Goal: Task Accomplishment & Management: Manage account settings

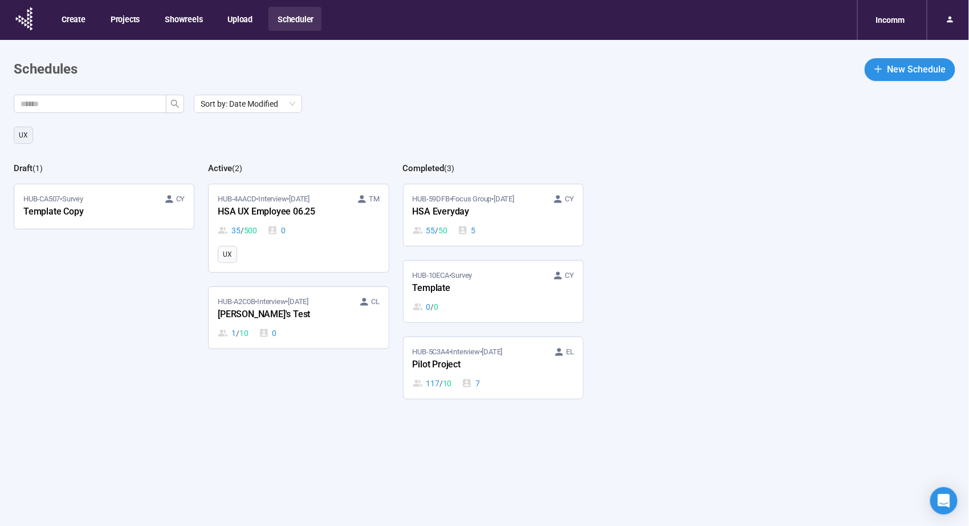
drag, startPoint x: 270, startPoint y: 198, endPoint x: 261, endPoint y: 189, distance: 13.3
click at [271, 198] on span "HUB-4AACD • Interview • [DATE]" at bounding box center [264, 198] width 92 height 11
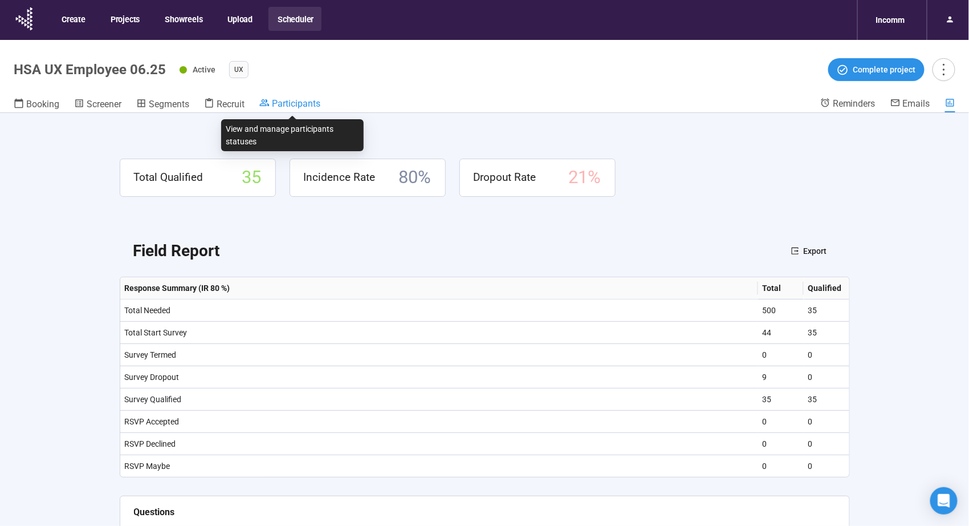
click at [307, 97] on div "Participants" at bounding box center [289, 102] width 61 height 11
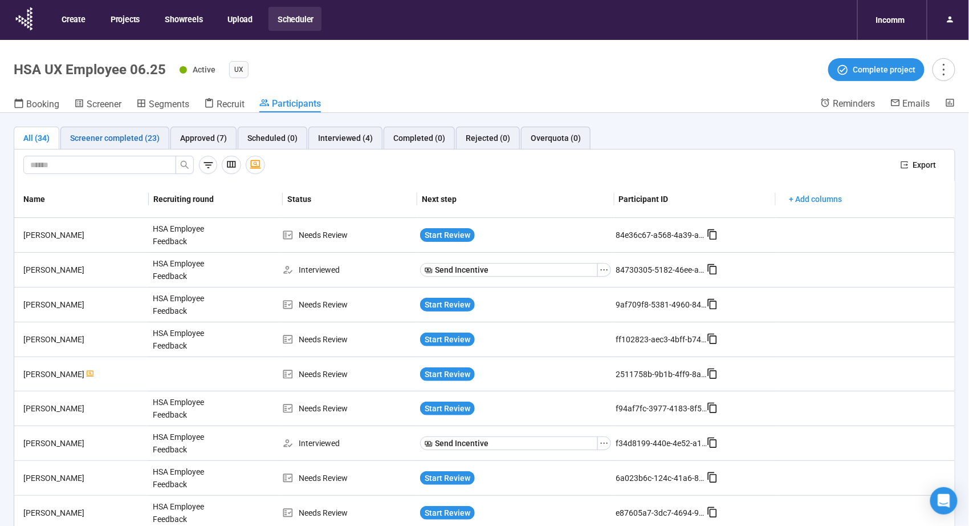
click at [86, 136] on div "Screener completed (23)" at bounding box center [115, 138] width 90 height 13
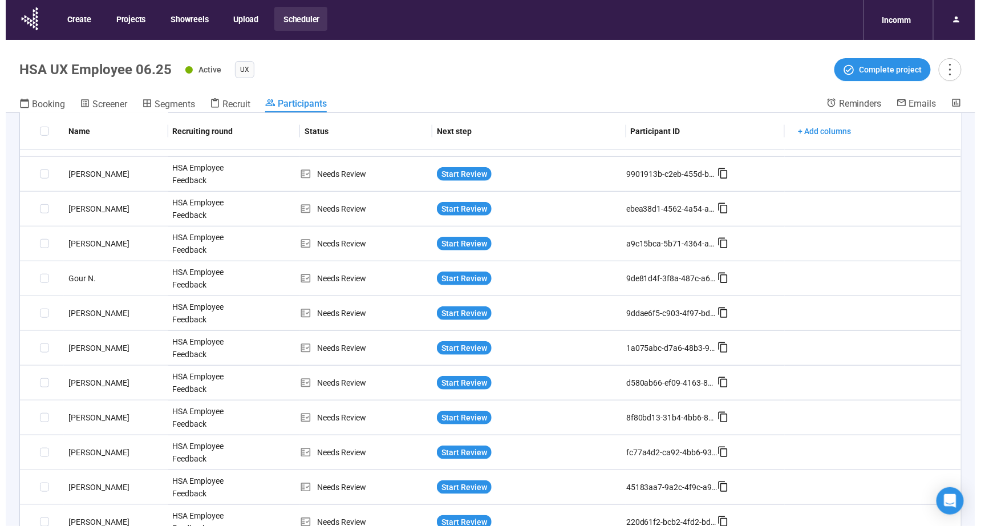
scroll to position [40, 0]
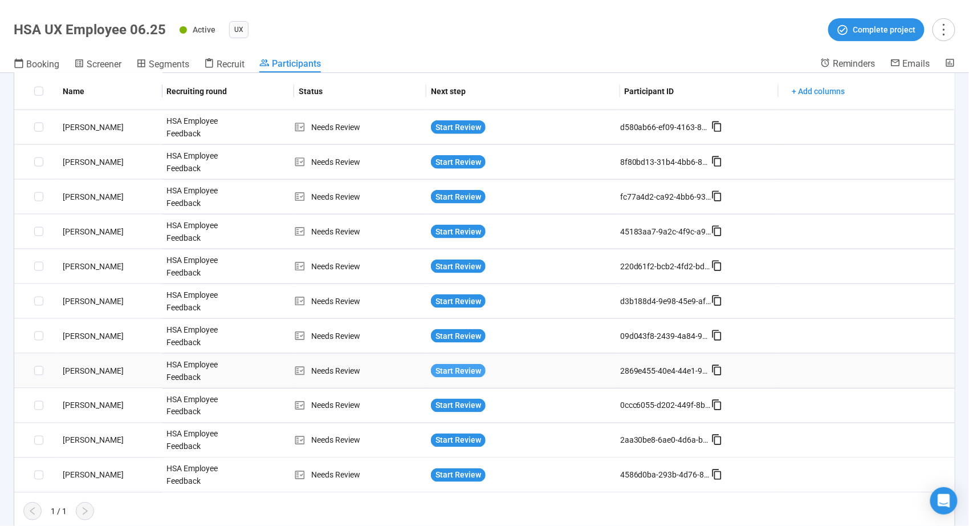
click at [459, 367] on span "Start Review" at bounding box center [459, 370] width 46 height 13
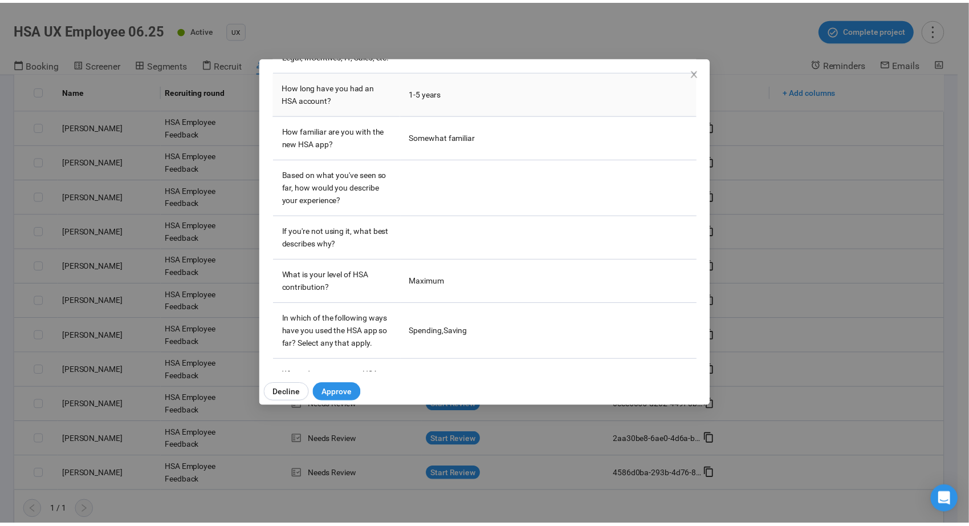
scroll to position [0, 0]
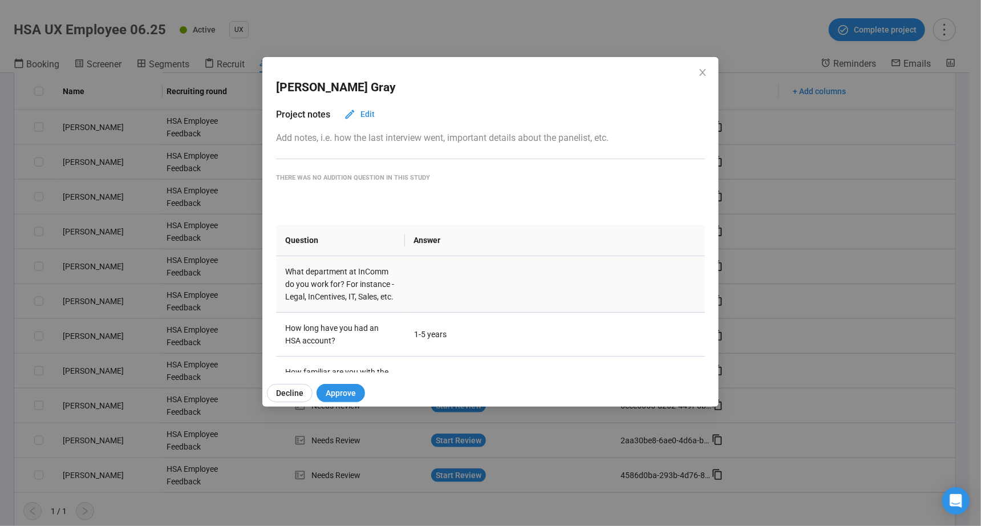
click at [408, 295] on td at bounding box center [555, 284] width 300 height 56
click at [333, 390] on span "Approve" at bounding box center [341, 393] width 30 height 13
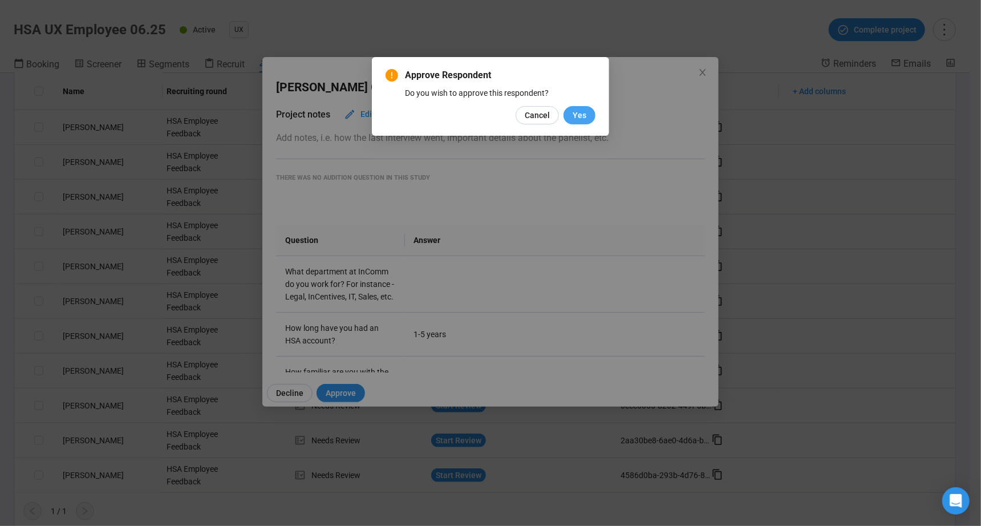
click at [586, 117] on span "Yes" at bounding box center [579, 115] width 14 height 13
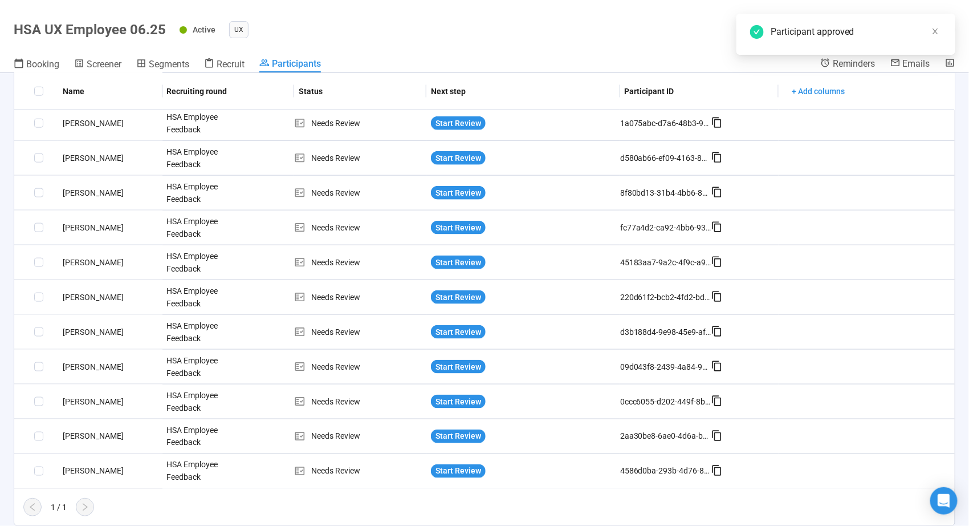
scroll to position [485, 0]
